Goal: Obtain resource: Download file/media

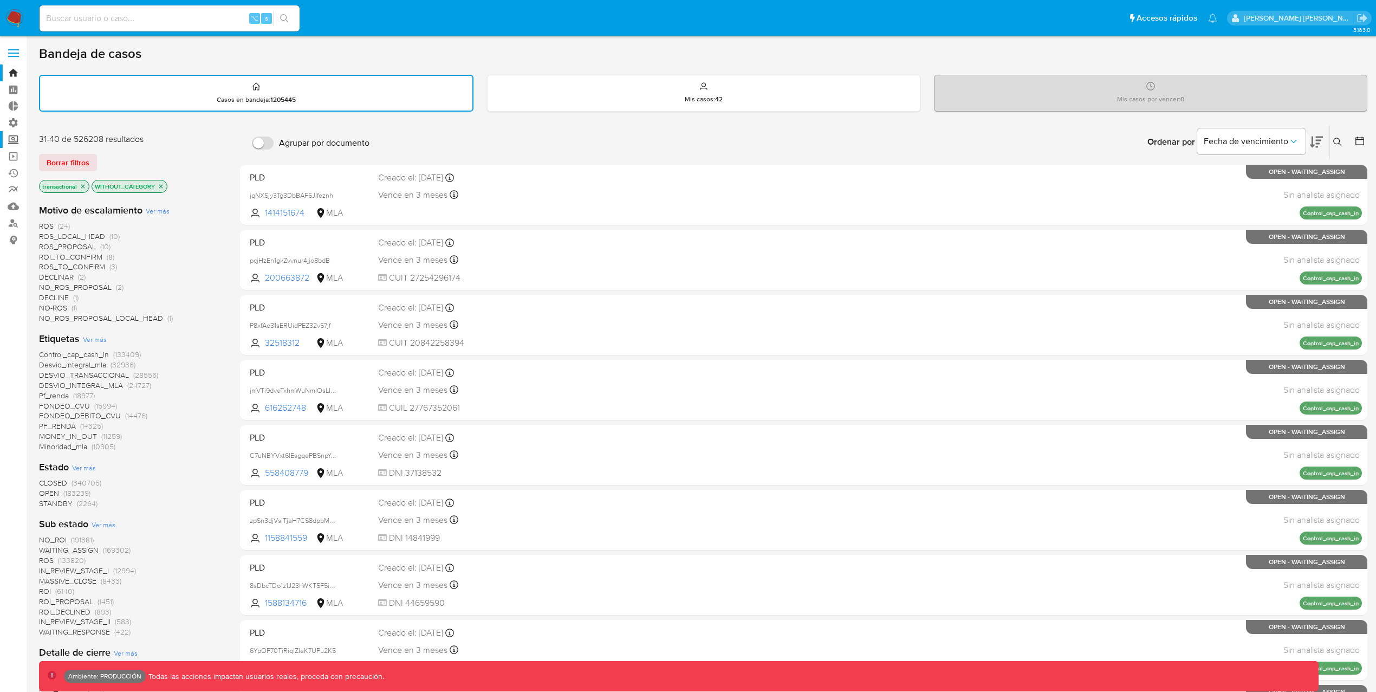
scroll to position [14, 0]
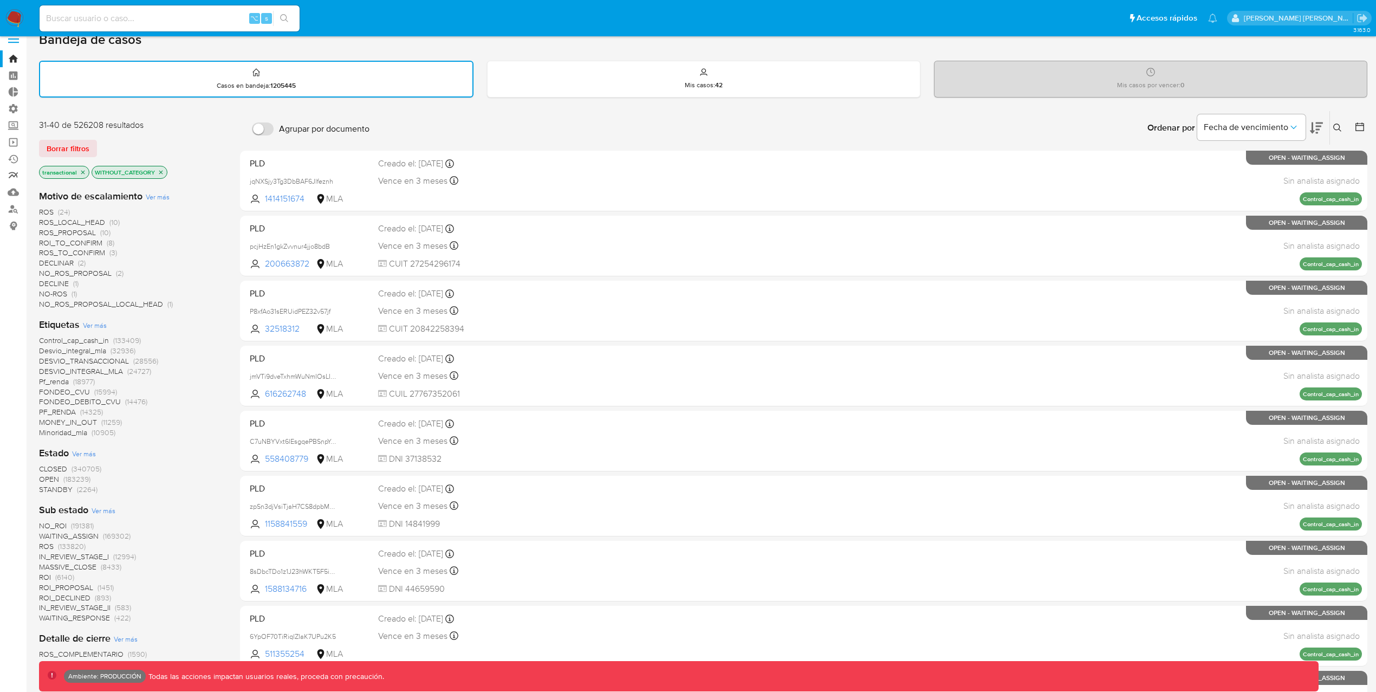
click at [11, 173] on link "Reportes" at bounding box center [64, 175] width 129 height 17
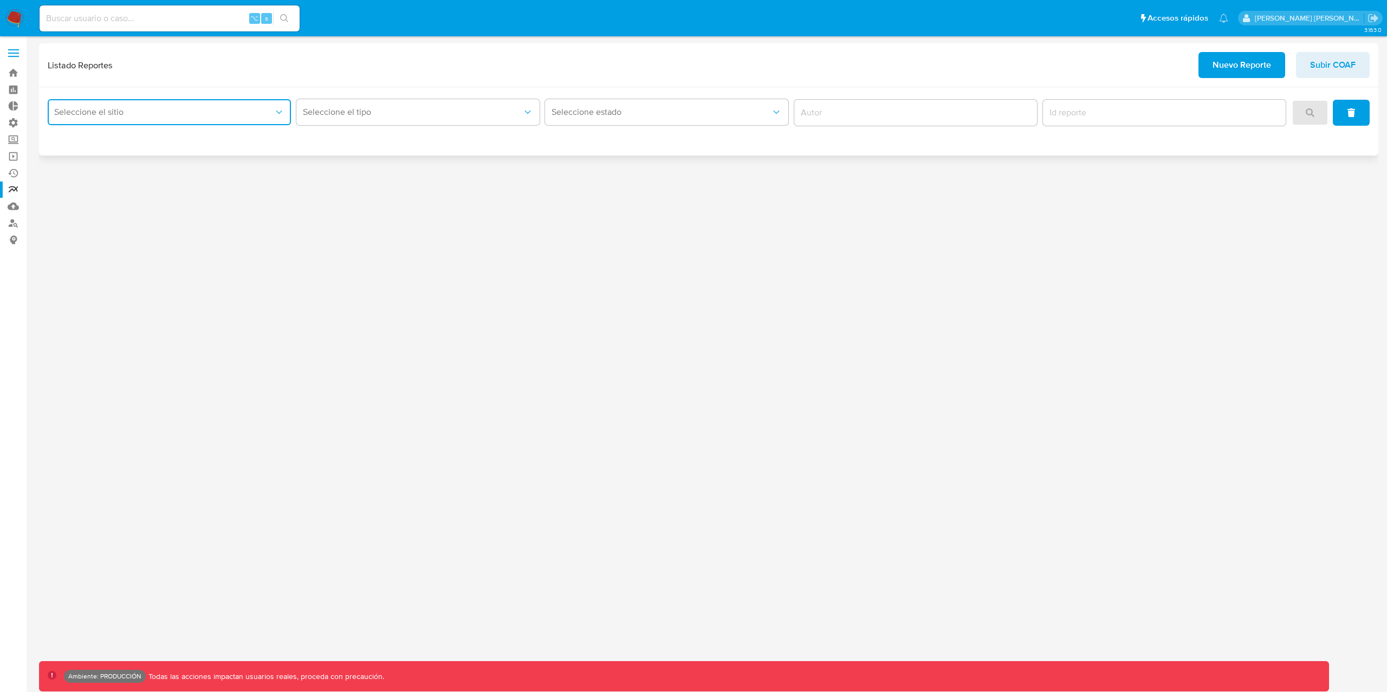
click at [217, 101] on button "Seleccione el sitio" at bounding box center [169, 112] width 243 height 26
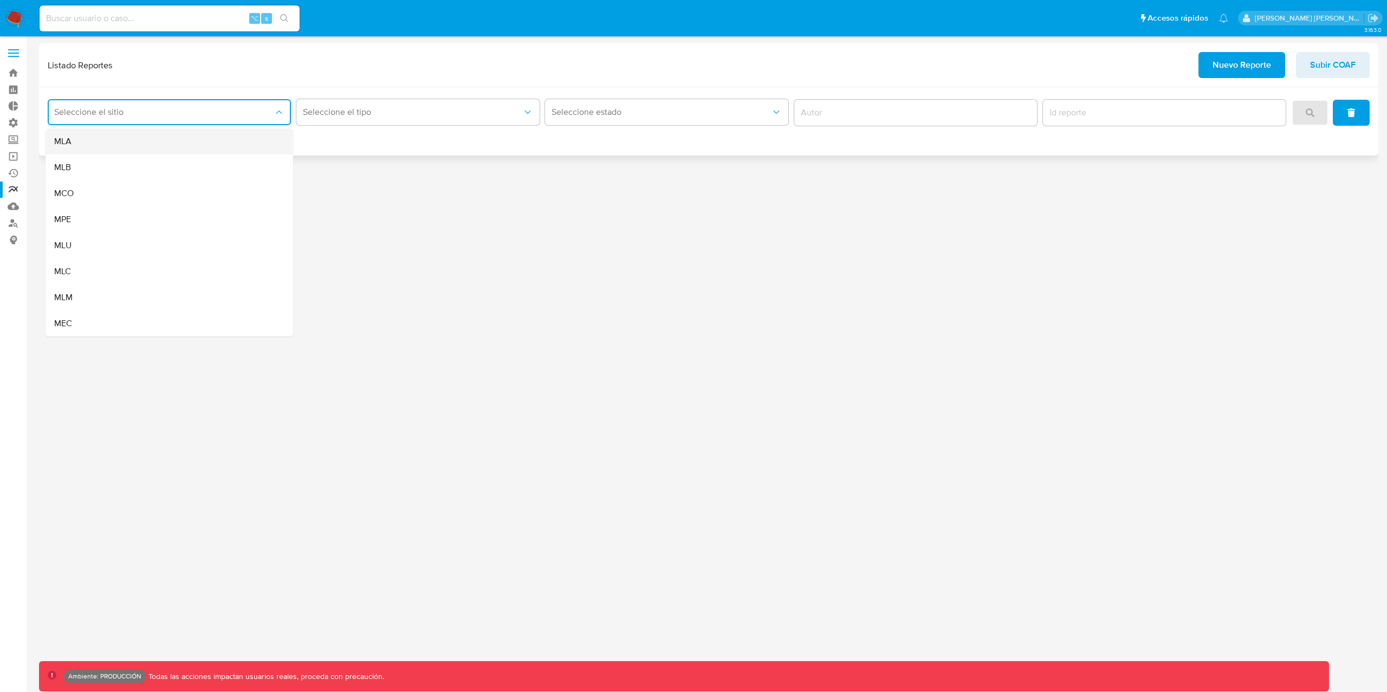
click at [178, 137] on div "MLA" at bounding box center [166, 141] width 224 height 26
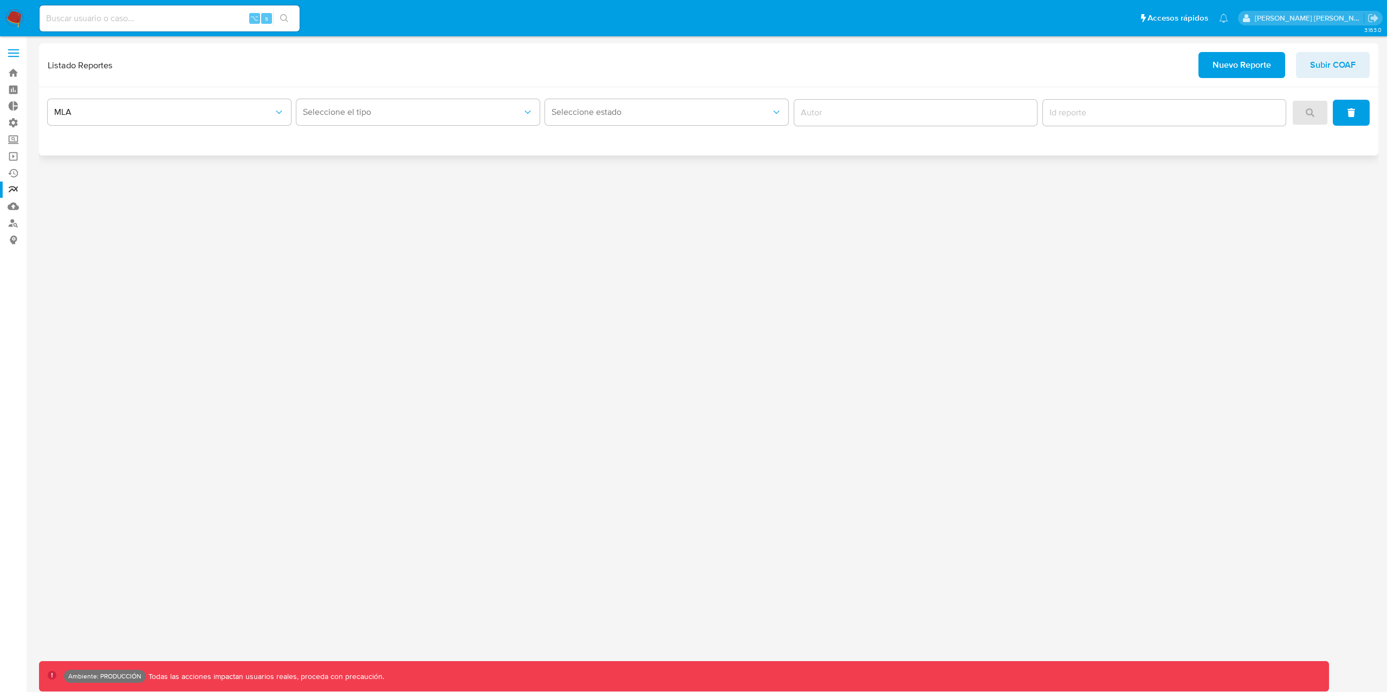
click at [338, 127] on div "Seleccione el tipo" at bounding box center [417, 113] width 243 height 34
click at [342, 122] on button "Seleccione el tipo" at bounding box center [417, 112] width 243 height 26
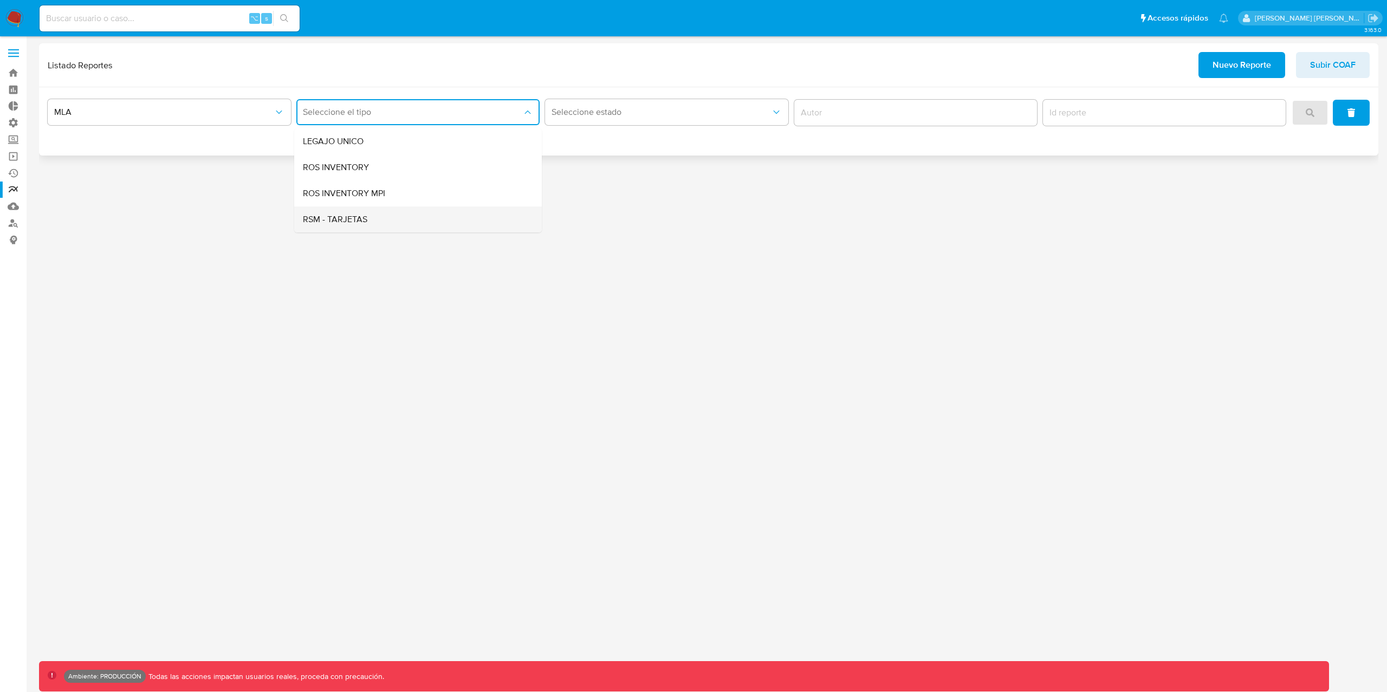
click at [377, 221] on div "RSM - TARJETAS" at bounding box center [415, 219] width 224 height 26
click at [1307, 115] on icon "search" at bounding box center [1309, 112] width 9 height 9
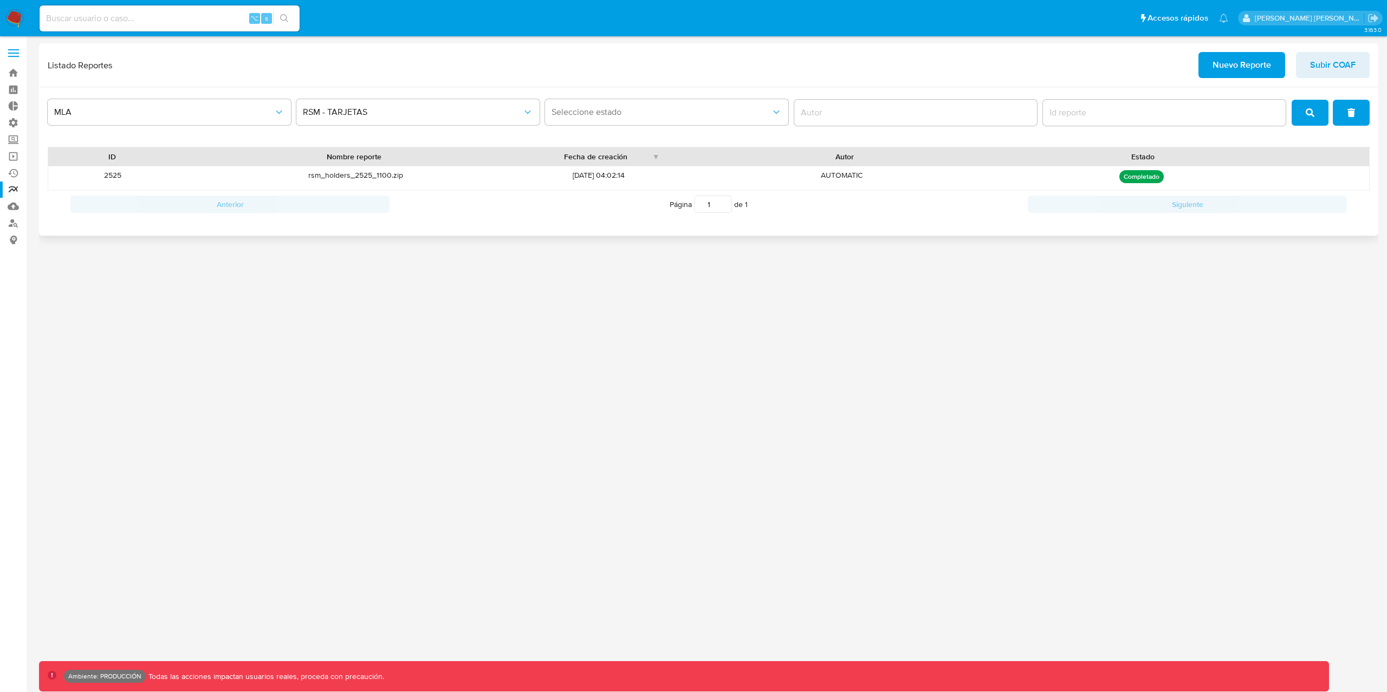
click at [1146, 179] on p "Completado" at bounding box center [1141, 176] width 44 height 13
click at [1255, 177] on div "Completado" at bounding box center [1141, 177] width 243 height 23
drag, startPoint x: 1068, startPoint y: 183, endPoint x: 1049, endPoint y: 184, distance: 19.5
click at [1065, 183] on div "Completado" at bounding box center [1141, 177] width 243 height 23
click at [340, 177] on div "rsm_holders_2525_1100.zip" at bounding box center [355, 177] width 357 height 23
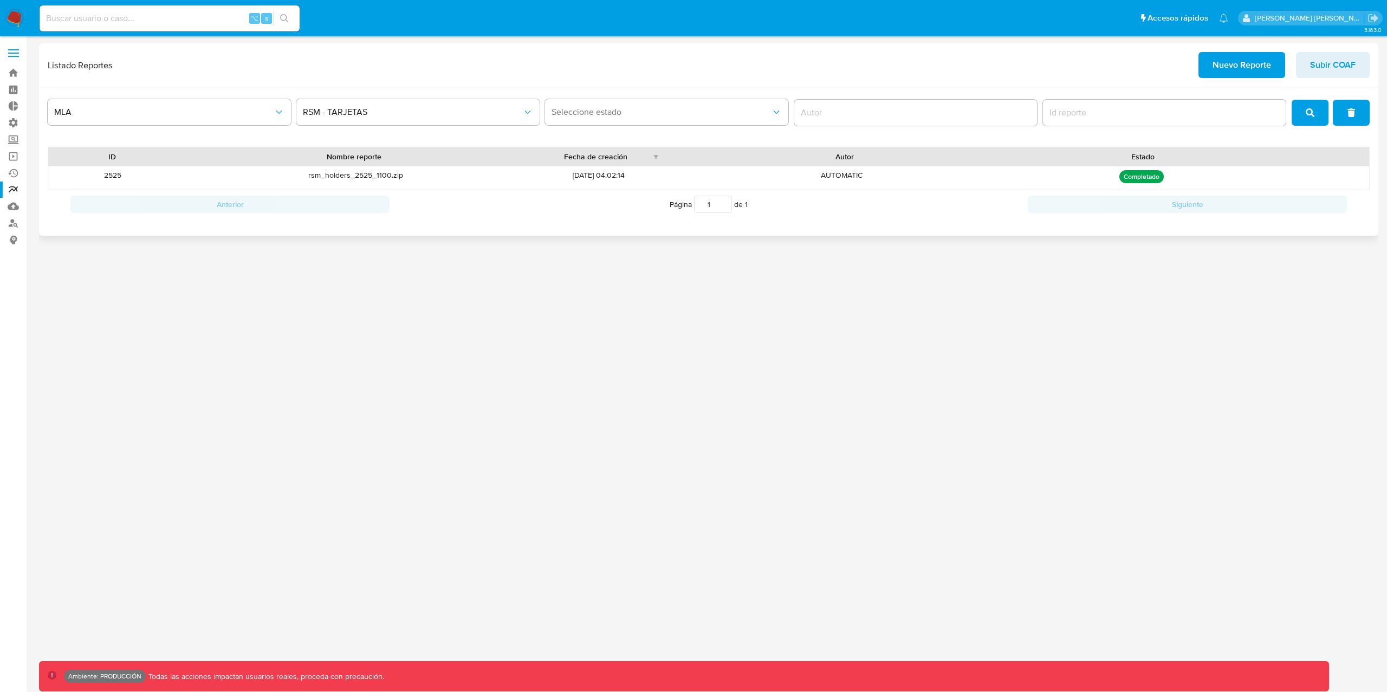
click at [1272, 173] on div at bounding box center [1315, 177] width 106 height 23
drag, startPoint x: 1311, startPoint y: 174, endPoint x: 1327, endPoint y: 178, distance: 16.2
click at [1318, 177] on div at bounding box center [1315, 177] width 106 height 23
click at [1332, 180] on div at bounding box center [1315, 177] width 106 height 23
click at [15, 73] on link "Bandeja" at bounding box center [64, 72] width 129 height 17
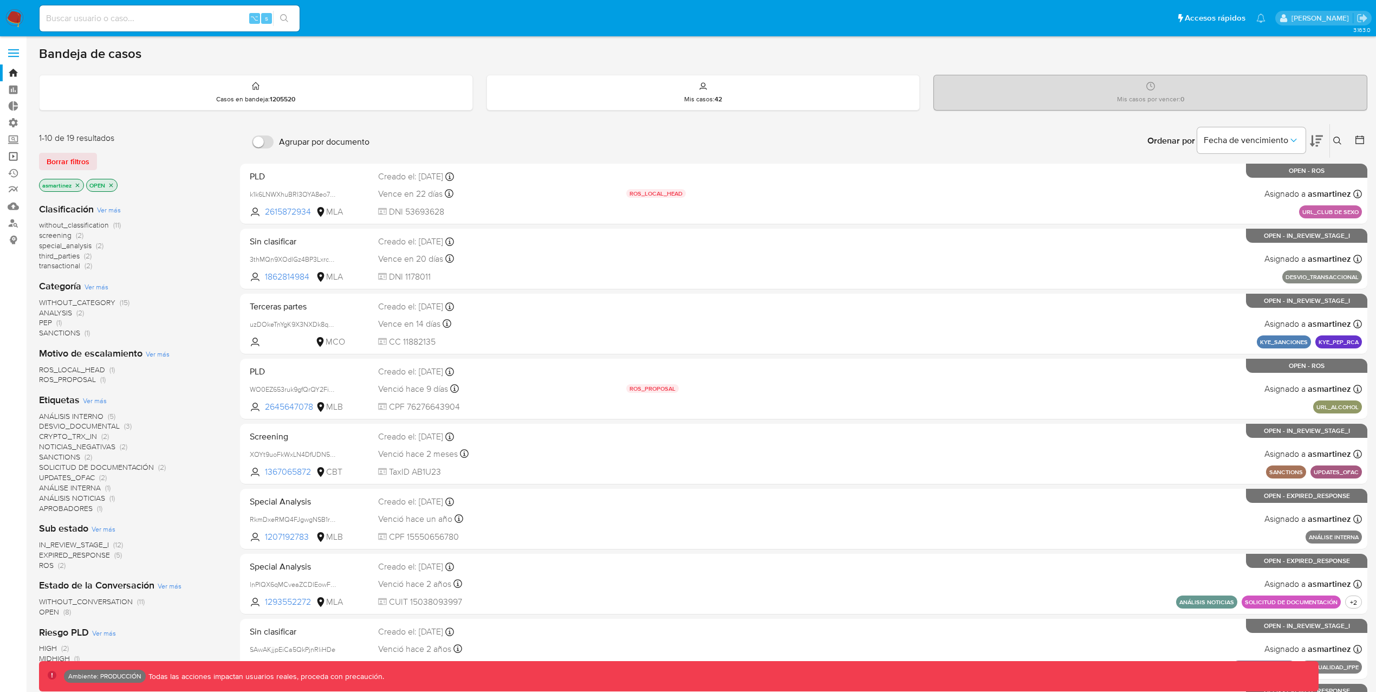
click at [17, 153] on link "Operaciones masivas" at bounding box center [64, 156] width 129 height 17
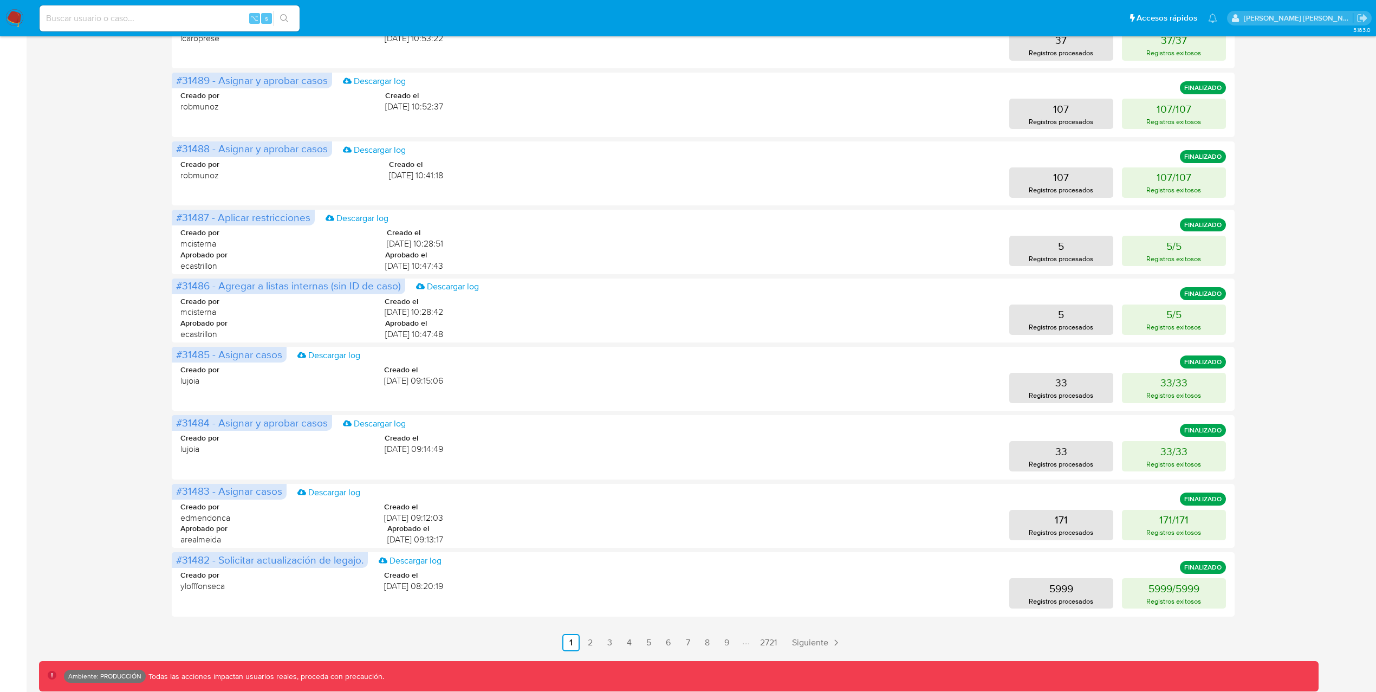
scroll to position [213, 0]
